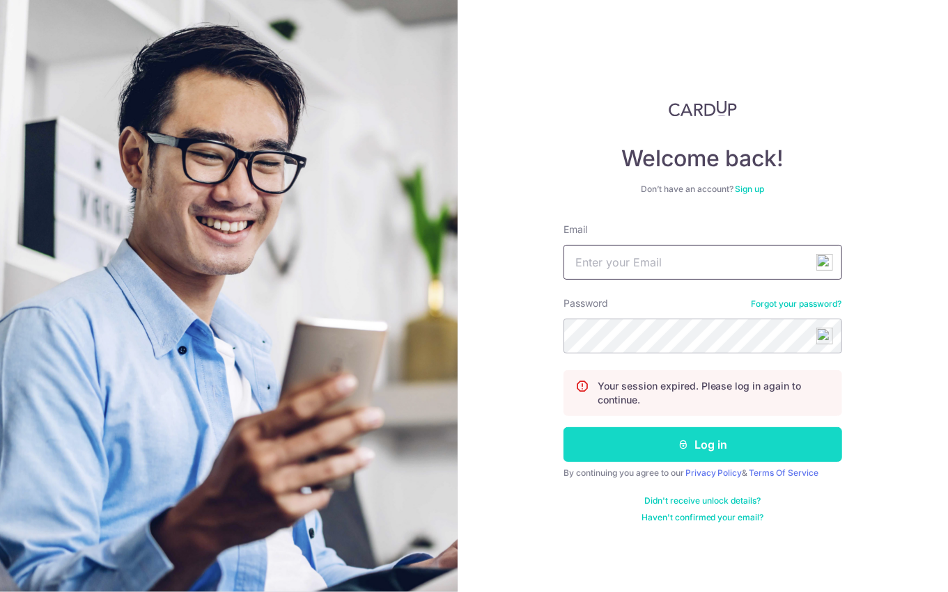
type input "Law.jiahao@gmail.com"
click at [666, 446] on button "Log in" at bounding box center [702, 444] width 278 height 35
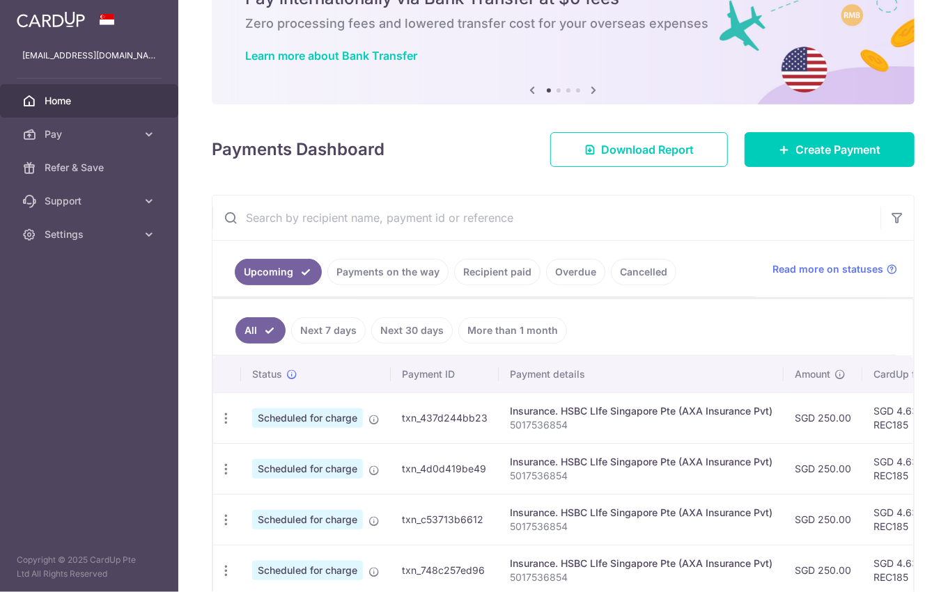
scroll to position [191, 0]
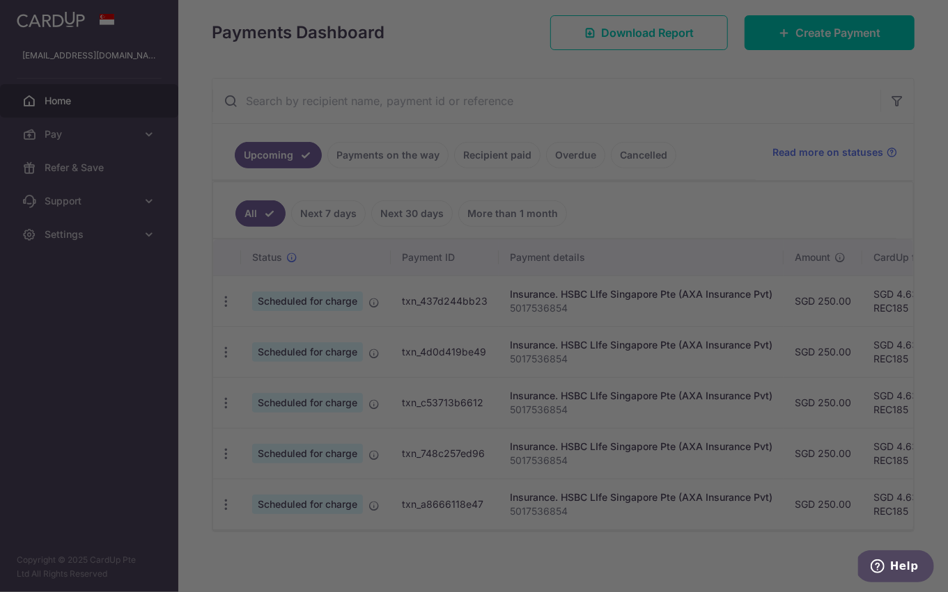
click at [377, 154] on div at bounding box center [478, 299] width 957 height 599
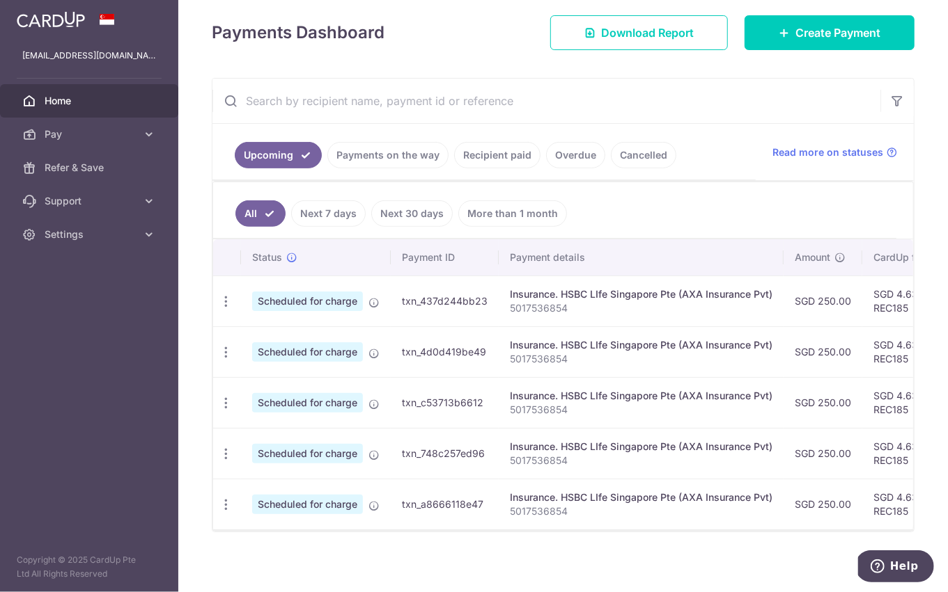
click at [367, 168] on ul "Upcoming Payments on the way Recipient paid Overdue Cancelled" at bounding box center [483, 152] width 543 height 56
click at [364, 159] on link "Payments on the way" at bounding box center [387, 155] width 121 height 26
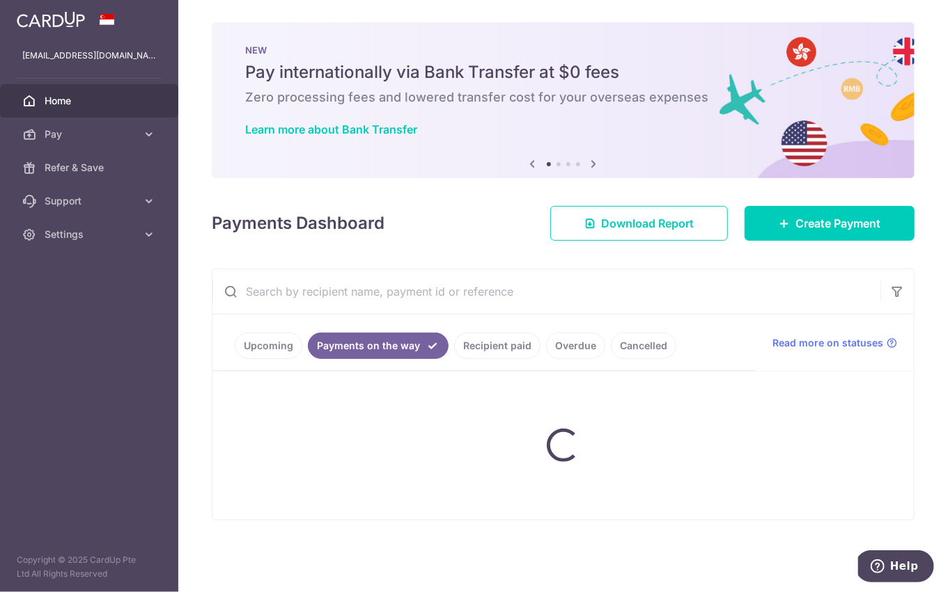
scroll to position [0, 0]
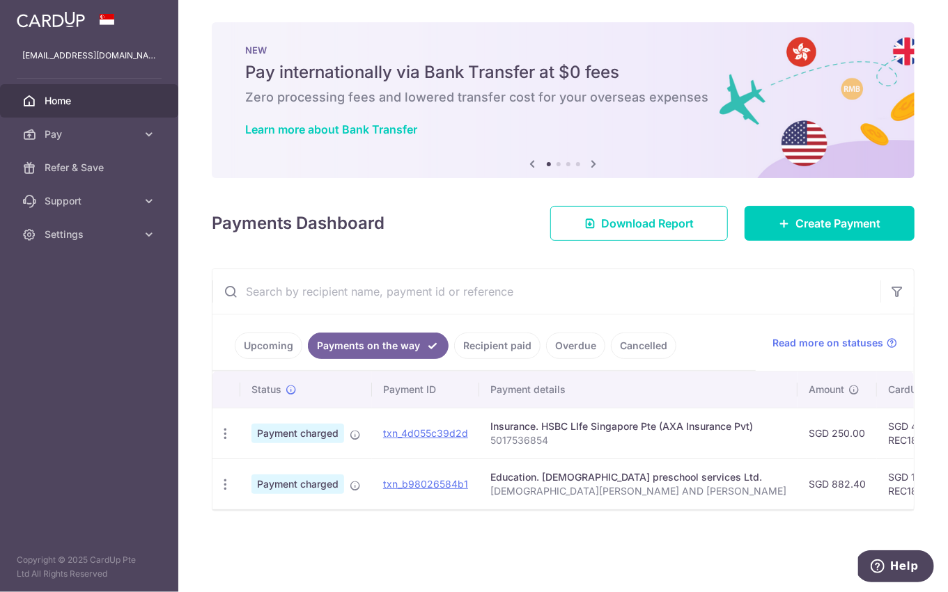
click at [251, 348] on link "Upcoming" at bounding box center [269, 346] width 68 height 26
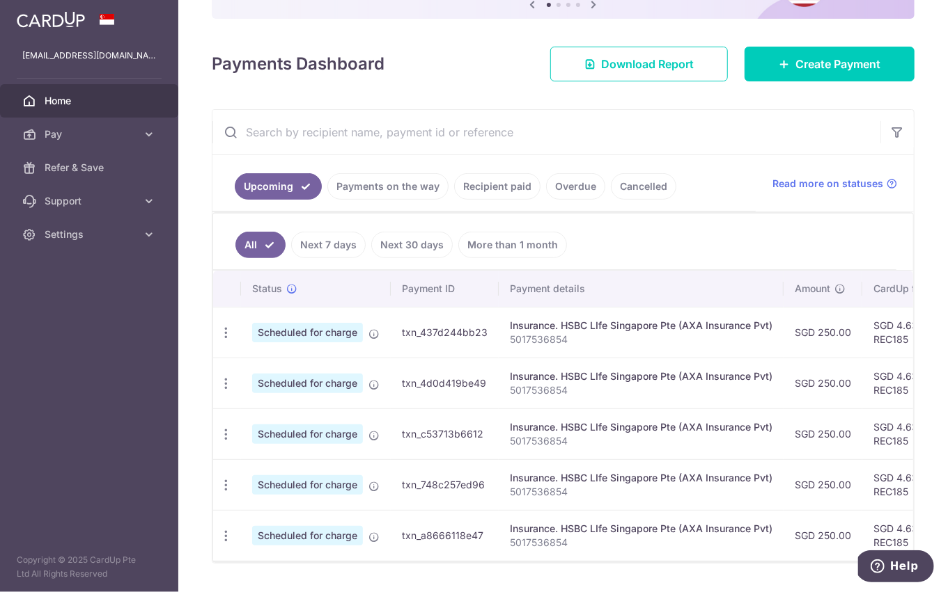
scroll to position [191, 0]
